Goal: Transaction & Acquisition: Purchase product/service

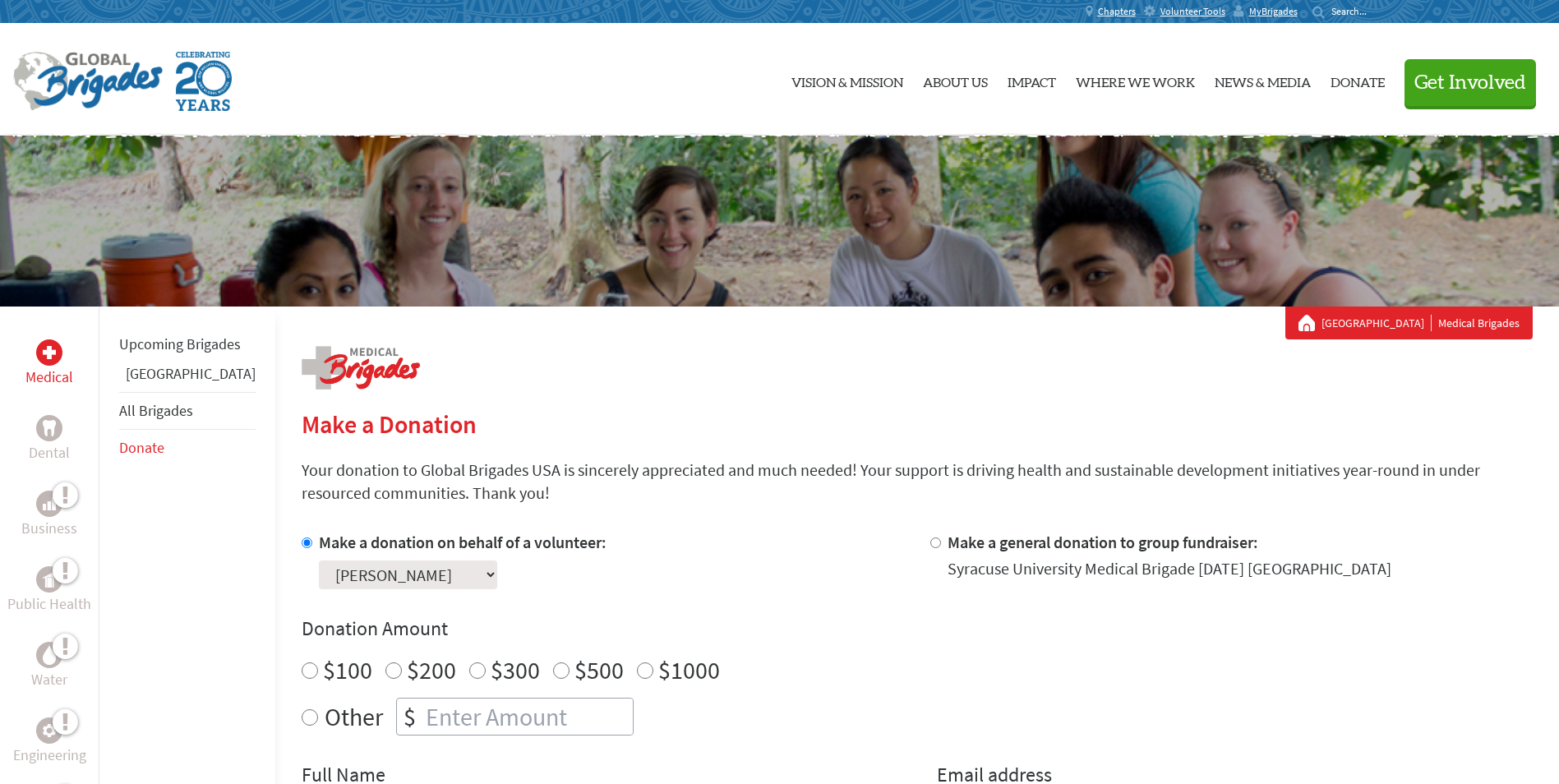
click at [554, 353] on input "$500" at bounding box center [561, 670] width 17 height 17
radio input "true"
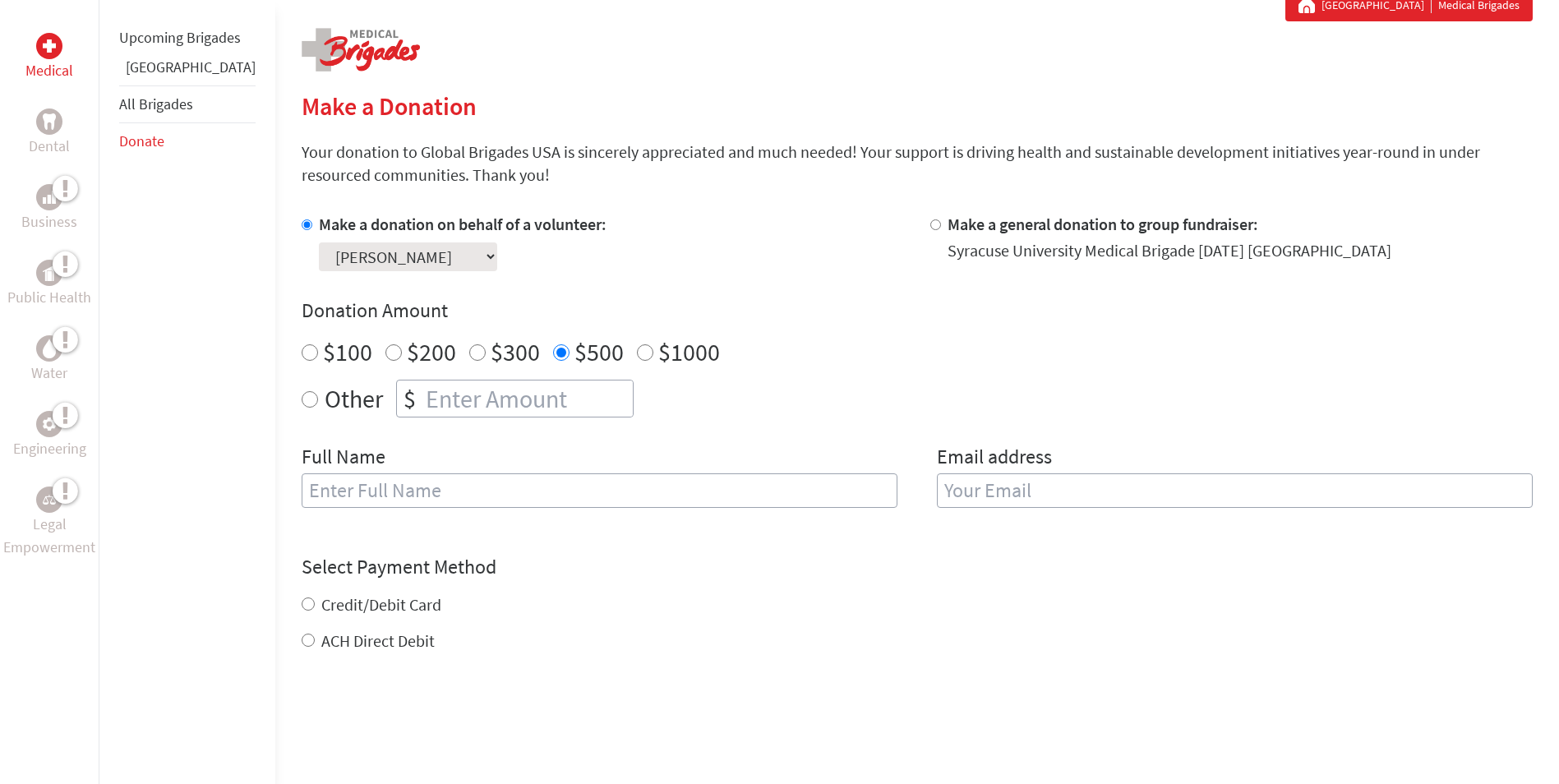
scroll to position [411, 0]
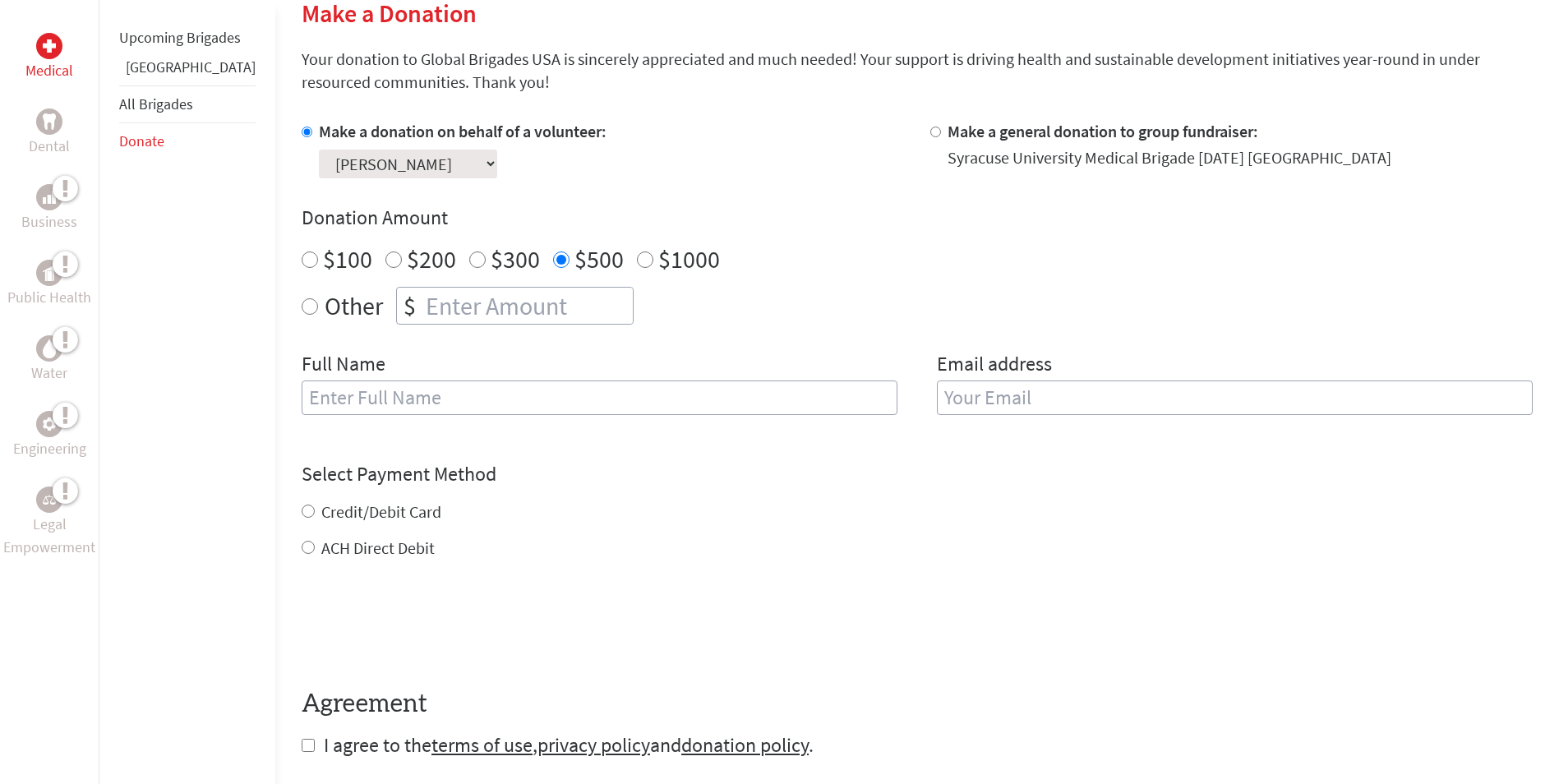
click at [302, 353] on input "text" at bounding box center [600, 398] width 596 height 35
type input "[PERSON_NAME]"
type input "[EMAIL_ADDRESS][DOMAIN_NAME]"
click at [763, 353] on div at bounding box center [917, 625] width 1232 height 64
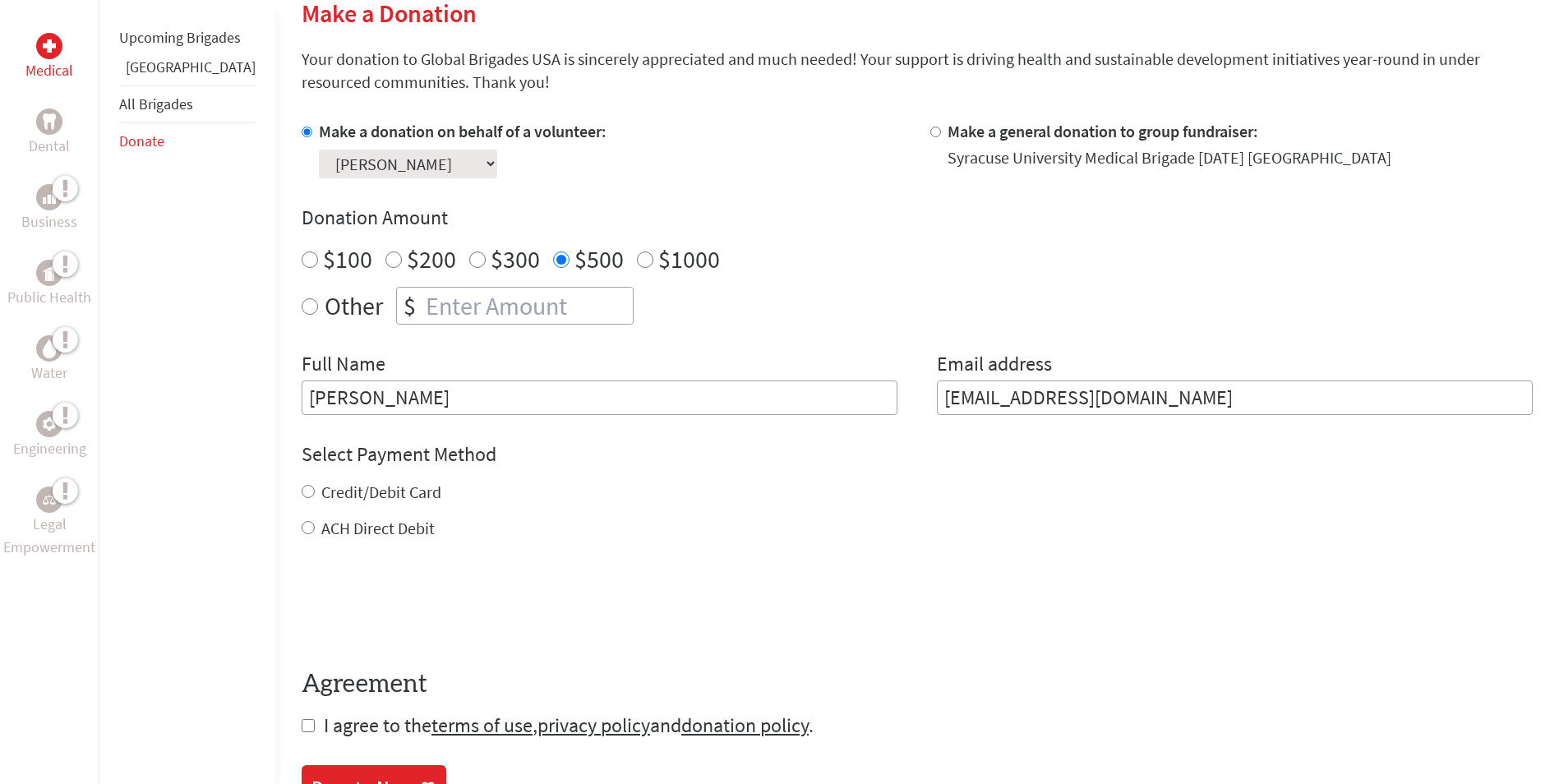
click at [302, 353] on input "Credit/Debit Card" at bounding box center [308, 491] width 13 height 13
radio input "true"
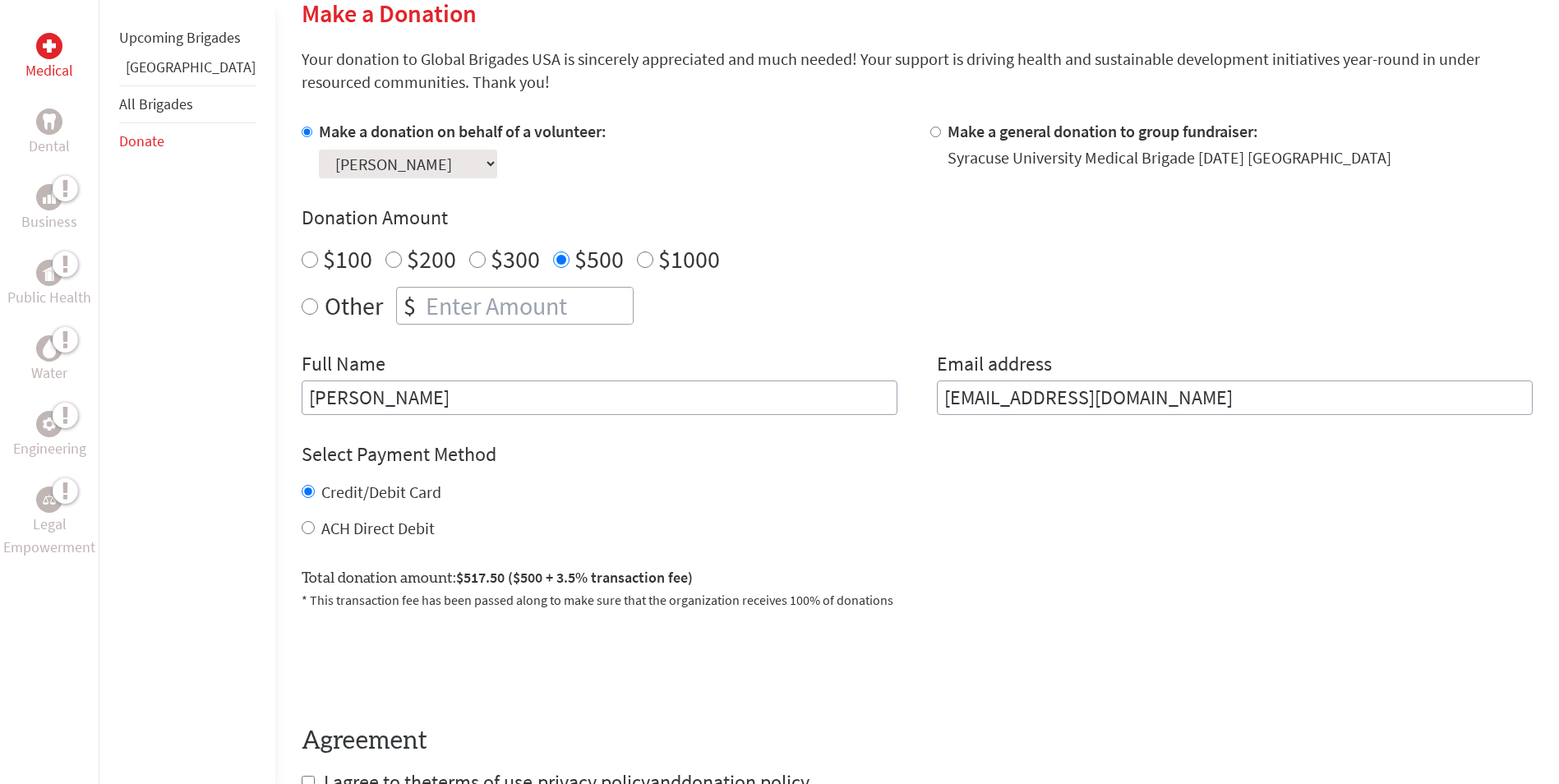
click at [302, 353] on input "ACH Direct Debit" at bounding box center [308, 527] width 13 height 13
radio input "true"
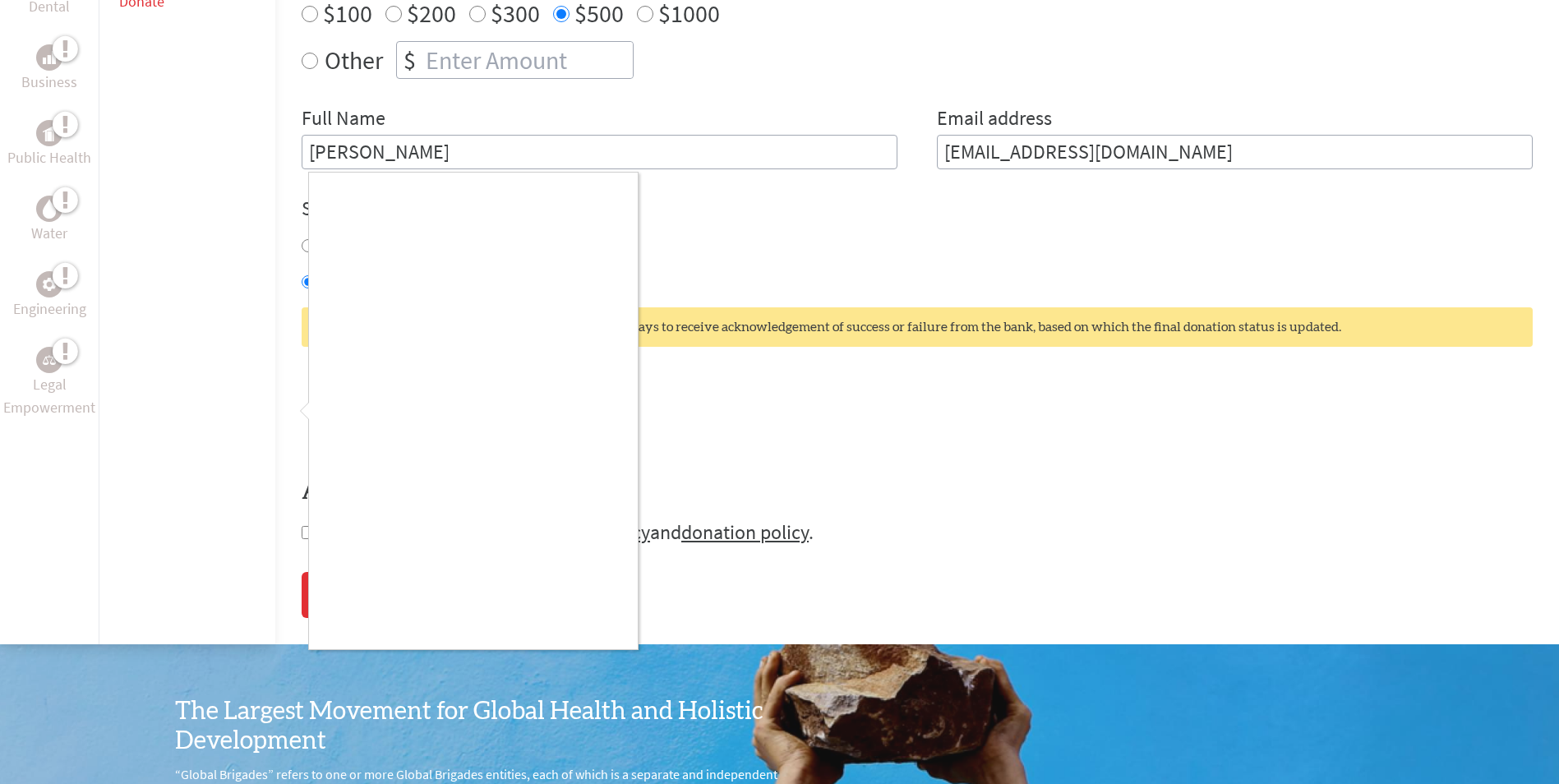
scroll to position [657, 0]
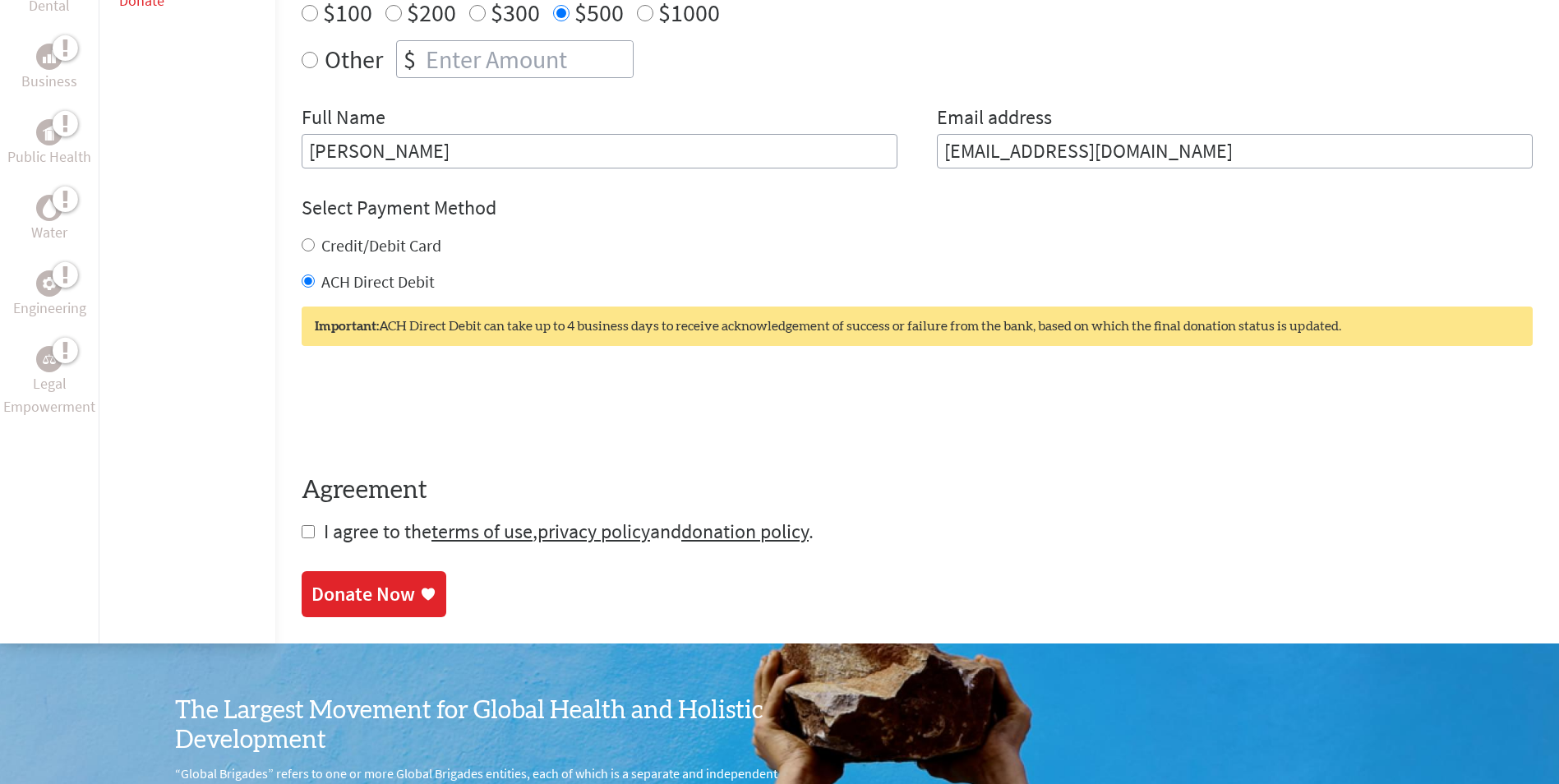
click at [302, 353] on input "checkbox" at bounding box center [308, 531] width 13 height 13
checkbox input "true"
drag, startPoint x: 303, startPoint y: 595, endPoint x: 307, endPoint y: 587, distance: 8.9
click at [312, 353] on div "Donate Now" at bounding box center [363, 594] width 104 height 26
